Goal: Find specific page/section: Find specific page/section

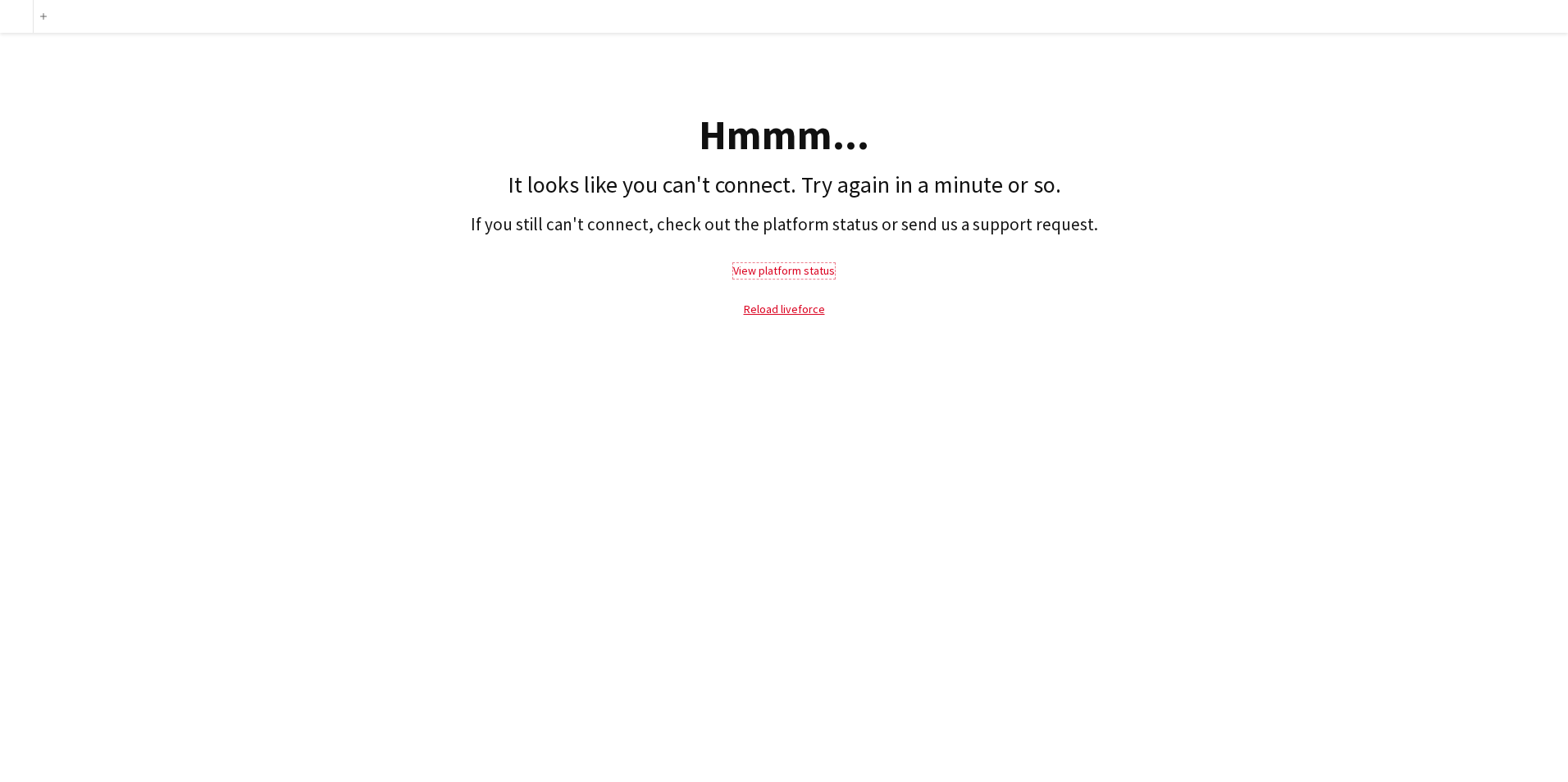
click at [783, 273] on link "View platform status" at bounding box center [784, 270] width 102 height 15
click at [816, 273] on link "View platform status" at bounding box center [784, 270] width 102 height 15
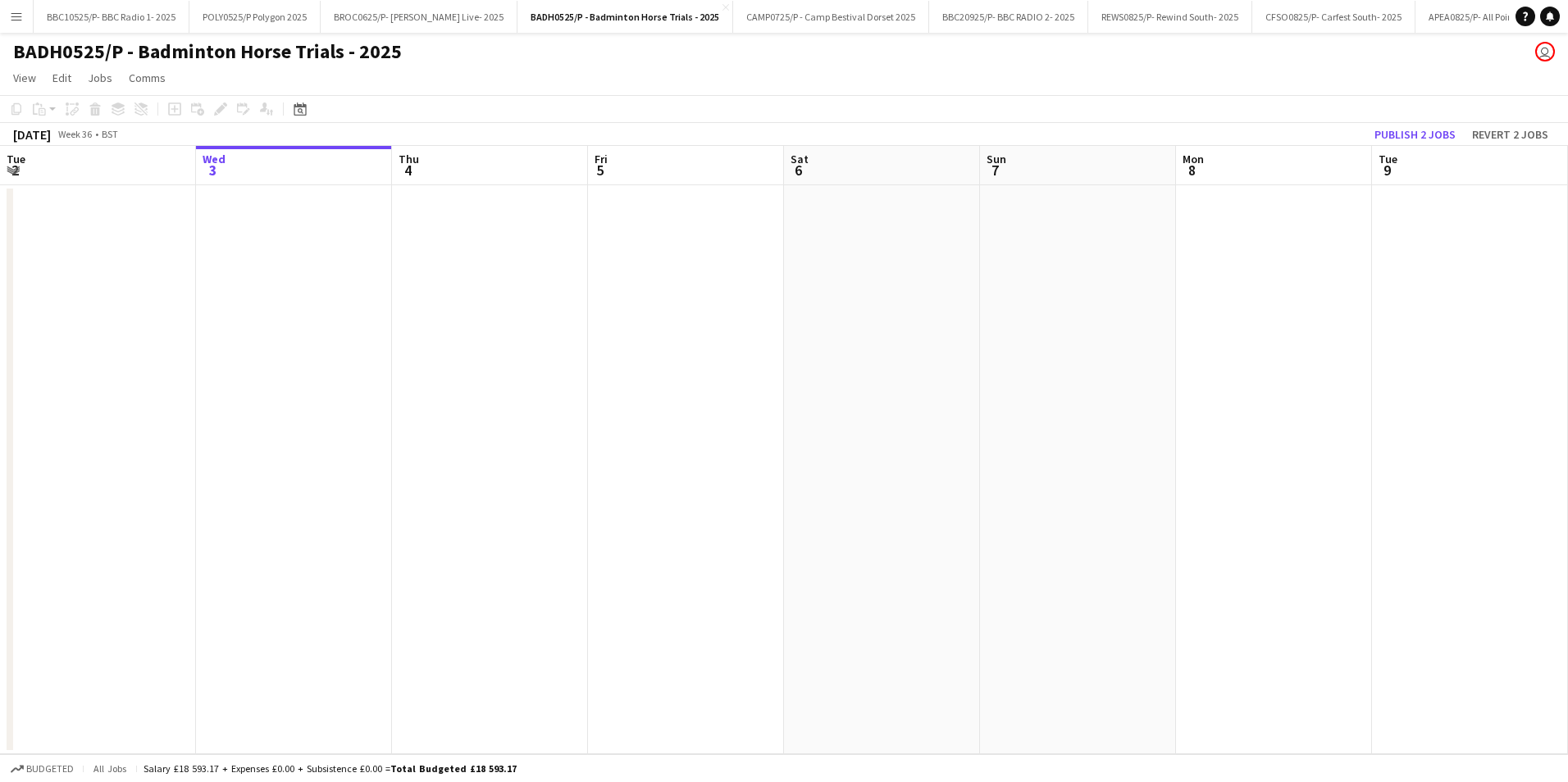
click at [7, 18] on button "Menu" at bounding box center [16, 16] width 32 height 32
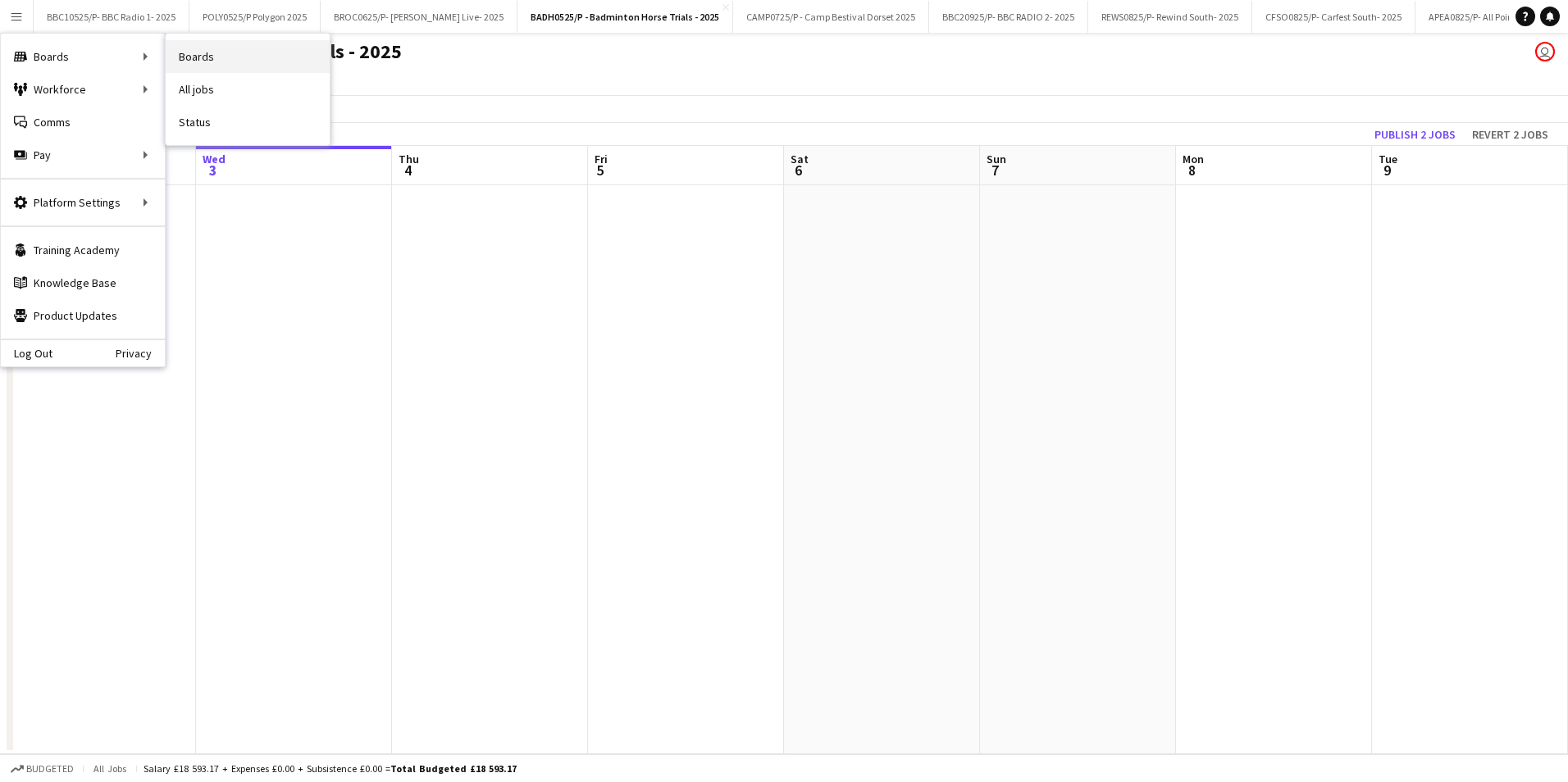
click at [236, 56] on link "Boards" at bounding box center [247, 56] width 164 height 32
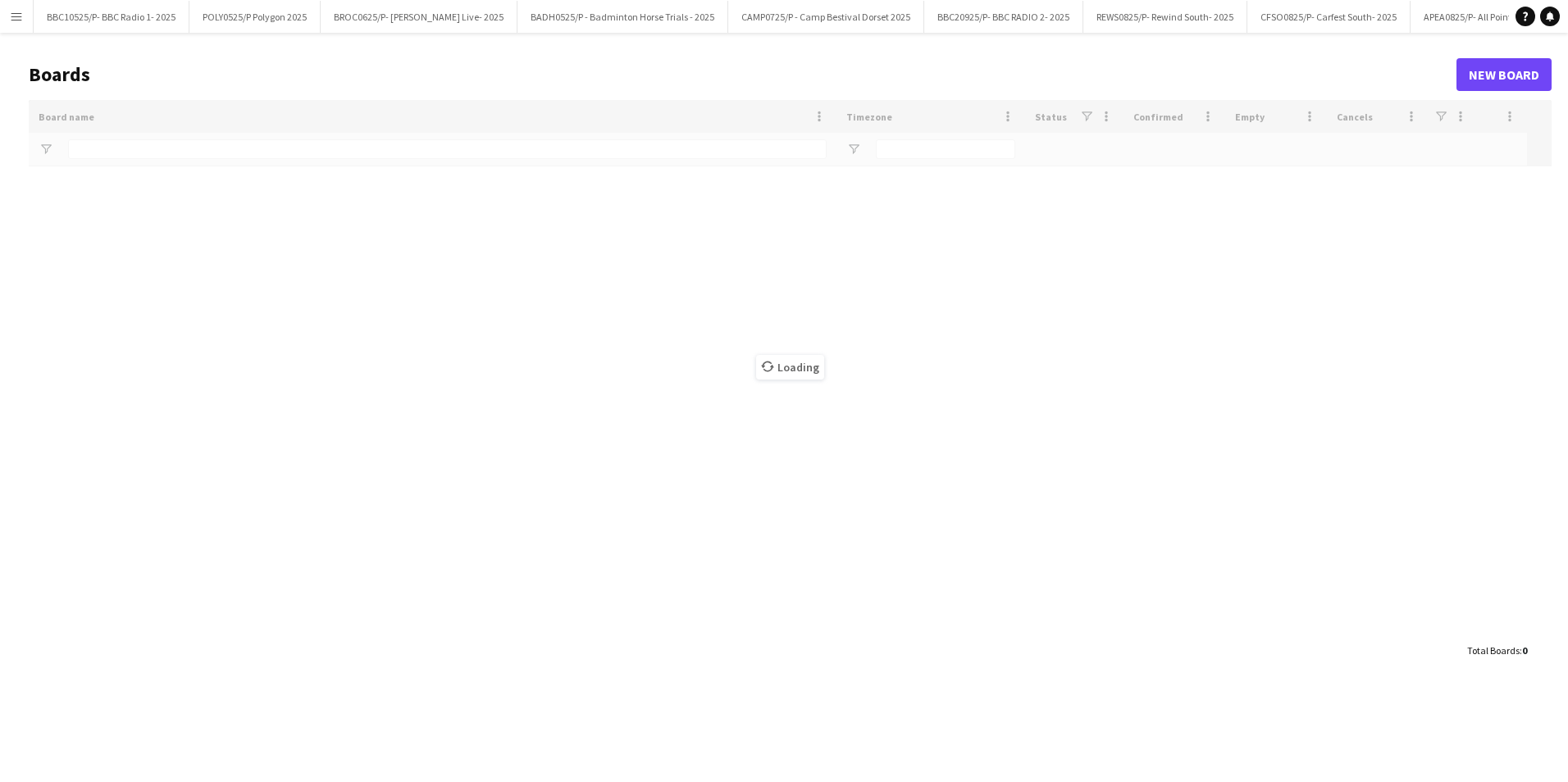
type input "***"
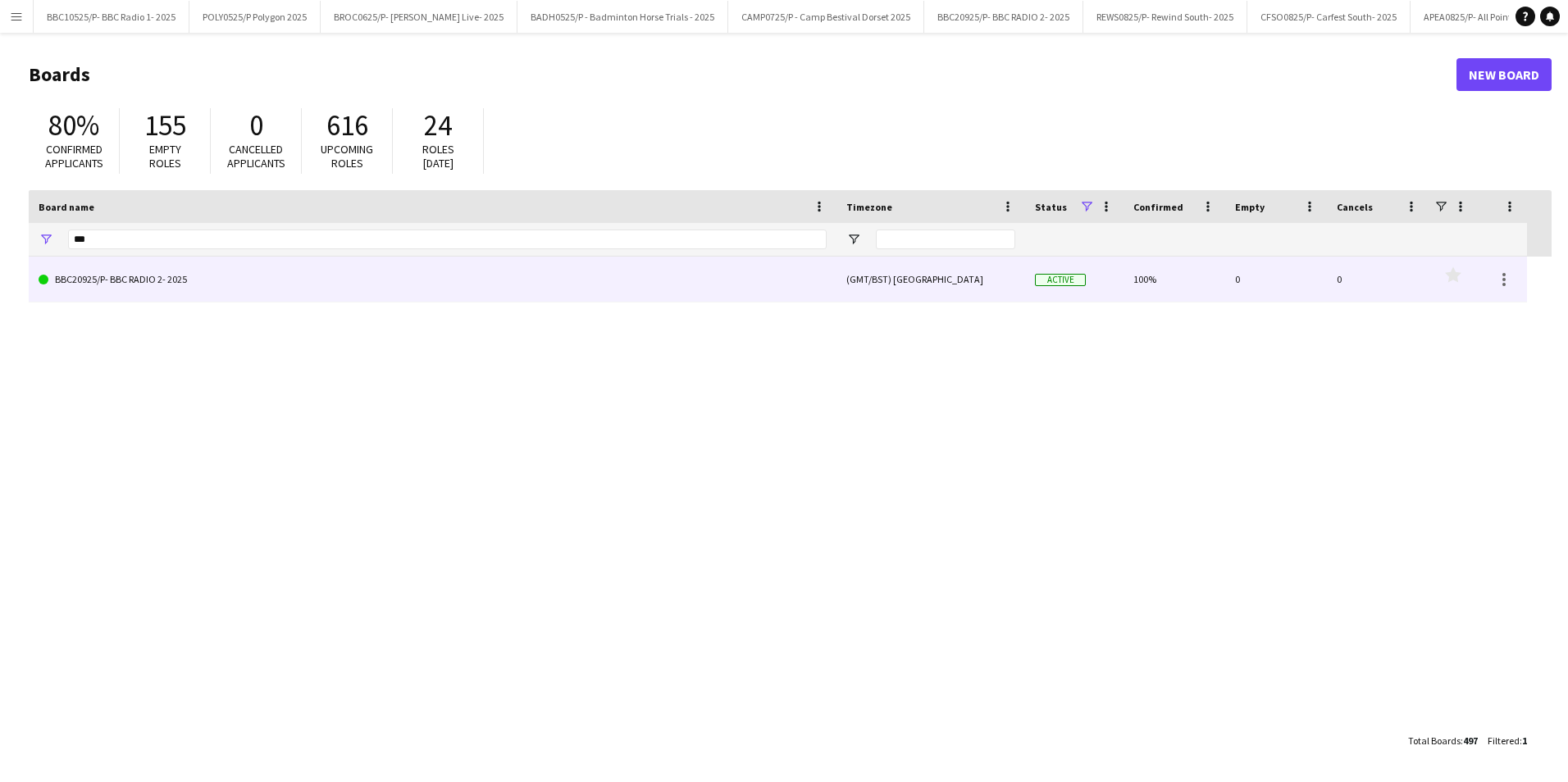
click at [262, 280] on link "BBC20925/P- BBC RADIO 2- 2025" at bounding box center [432, 279] width 788 height 46
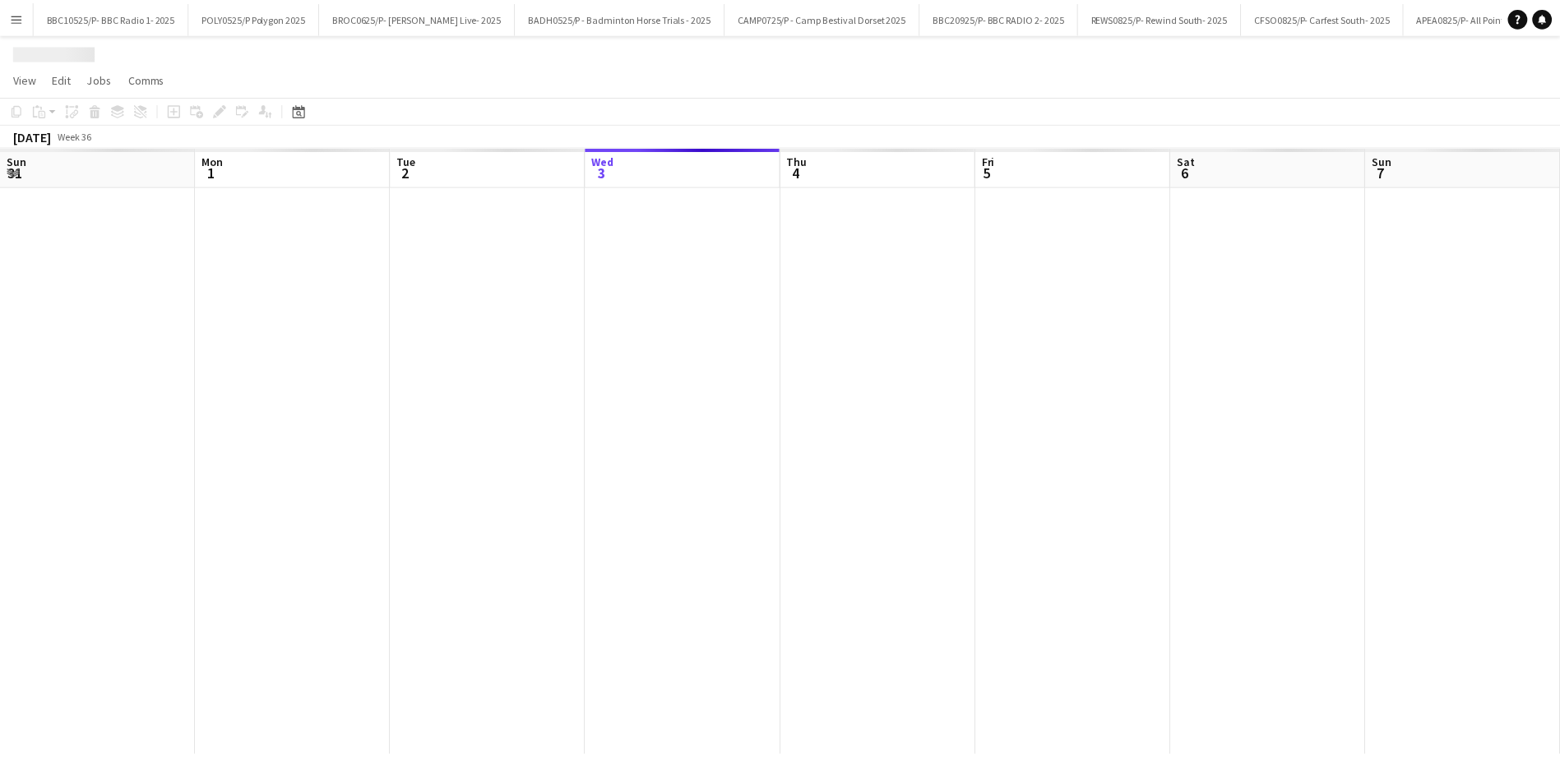
scroll to position [0, 393]
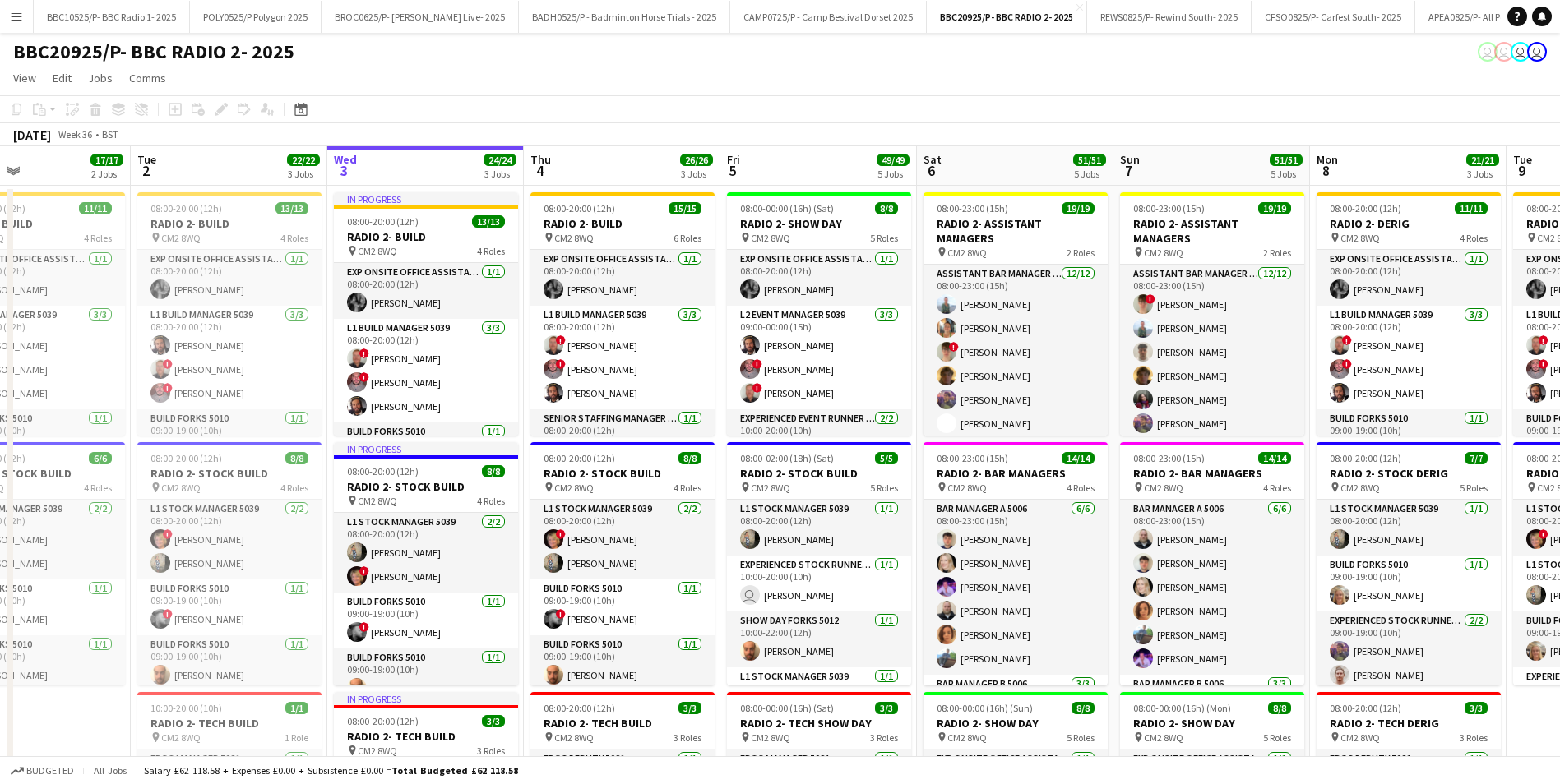
drag, startPoint x: 598, startPoint y: 154, endPoint x: 730, endPoint y: 160, distance: 132.1
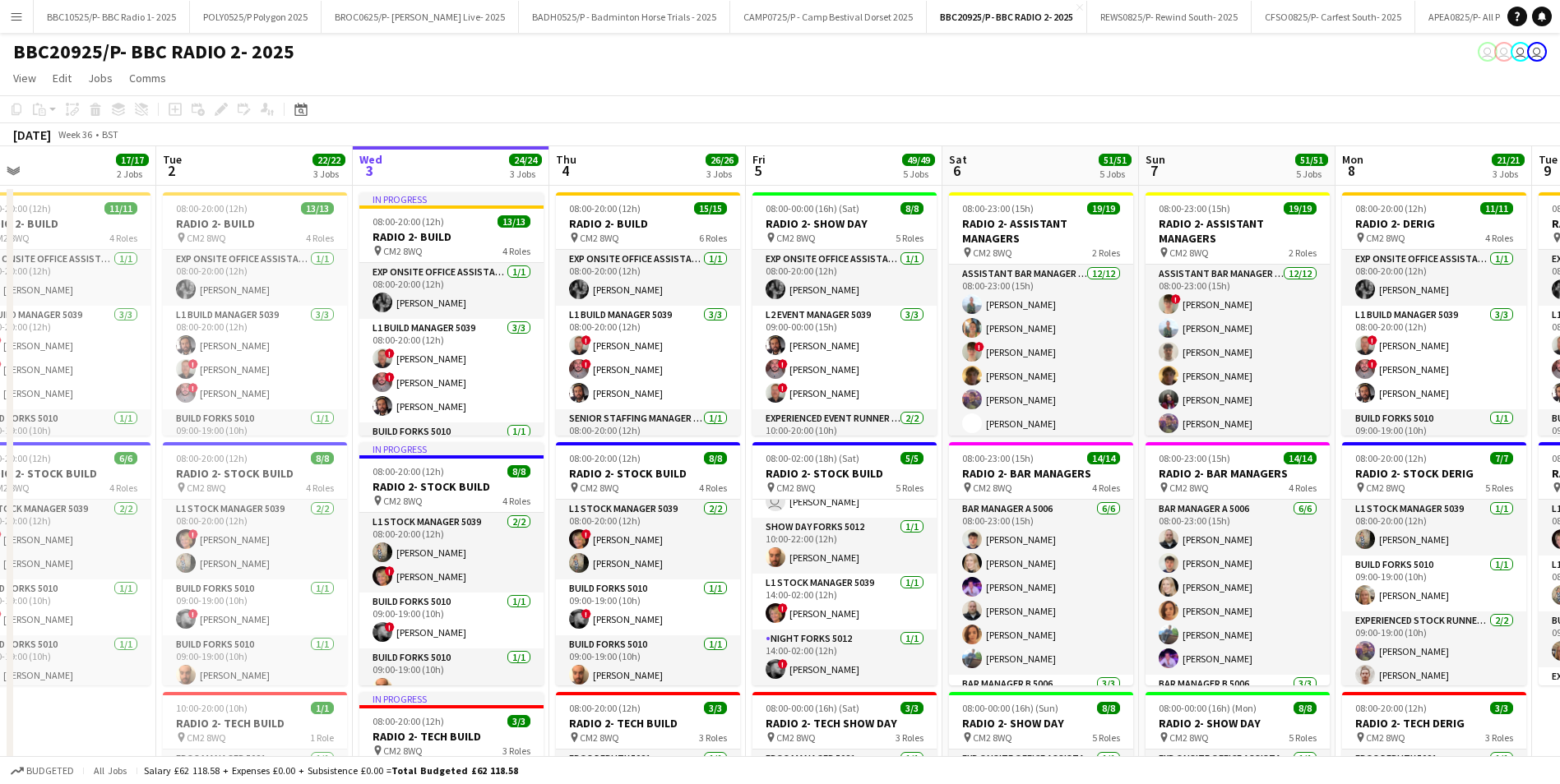
scroll to position [0, 434]
drag, startPoint x: 1189, startPoint y: 525, endPoint x: 1212, endPoint y: 537, distance: 25.9
